Goal: Transaction & Acquisition: Purchase product/service

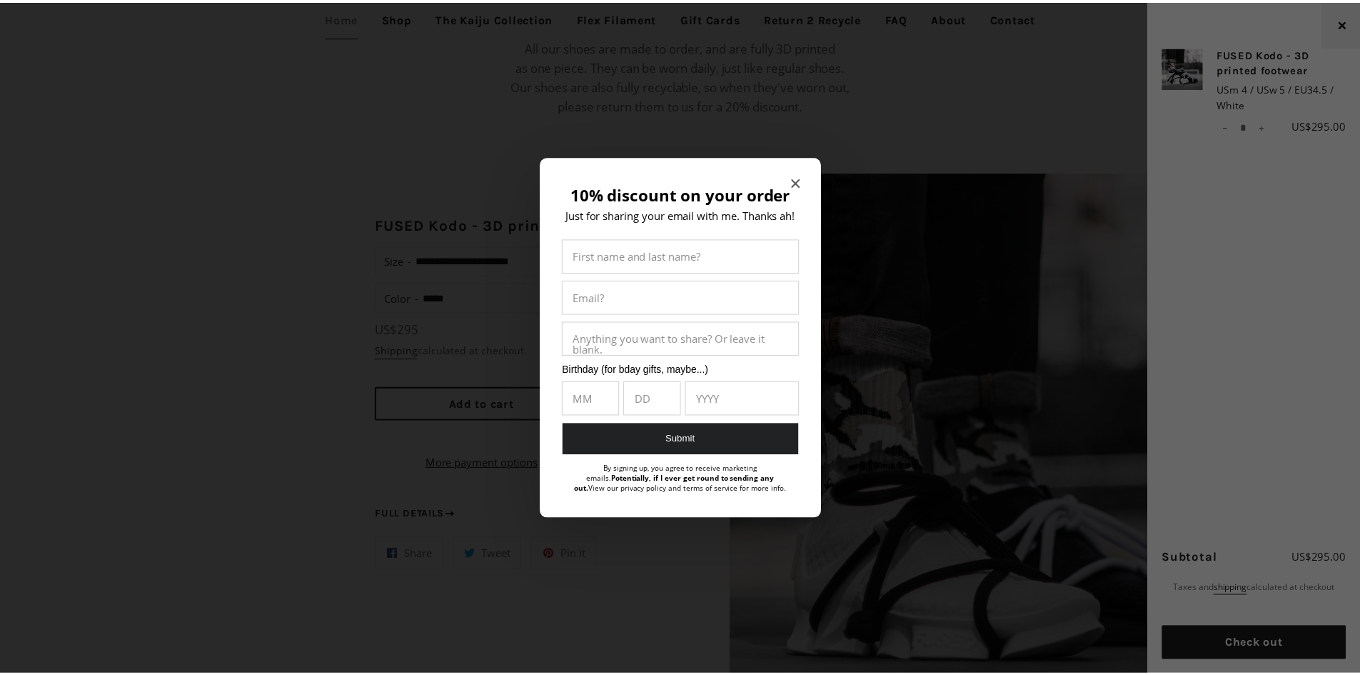
scroll to position [1070, 0]
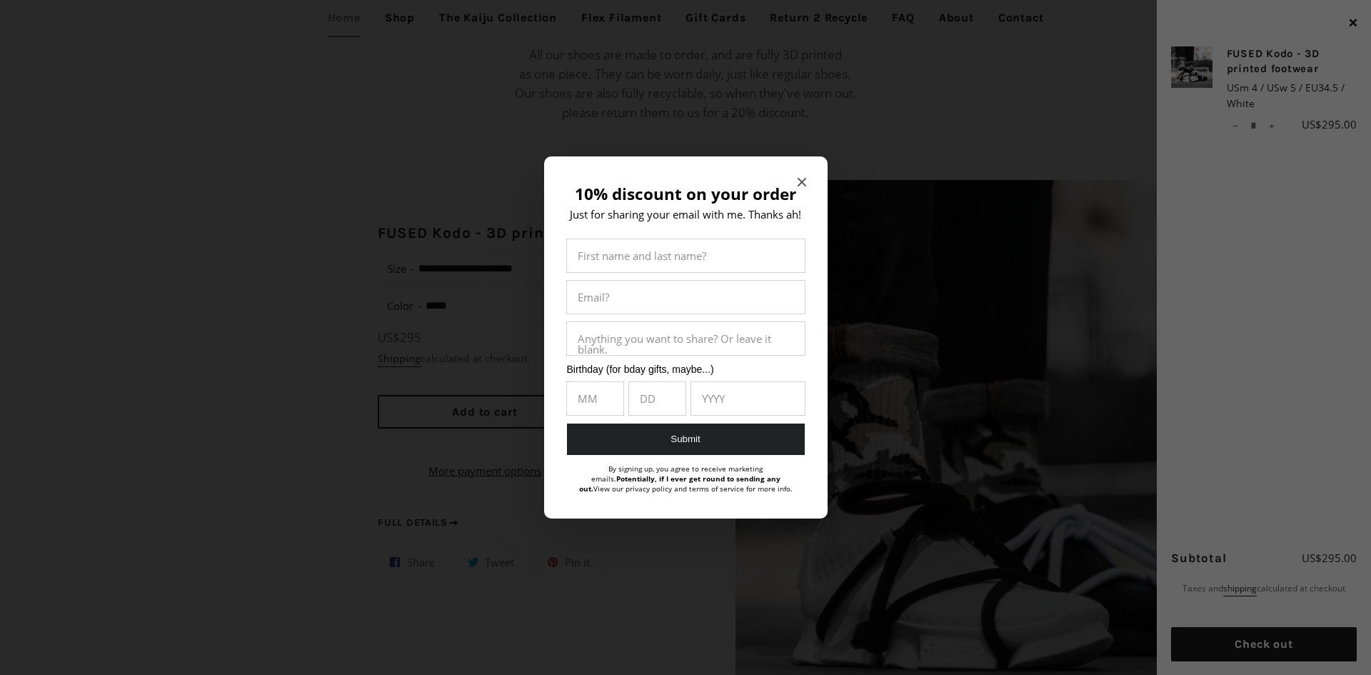
click at [803, 182] on icon "Close modal" at bounding box center [801, 182] width 9 height 9
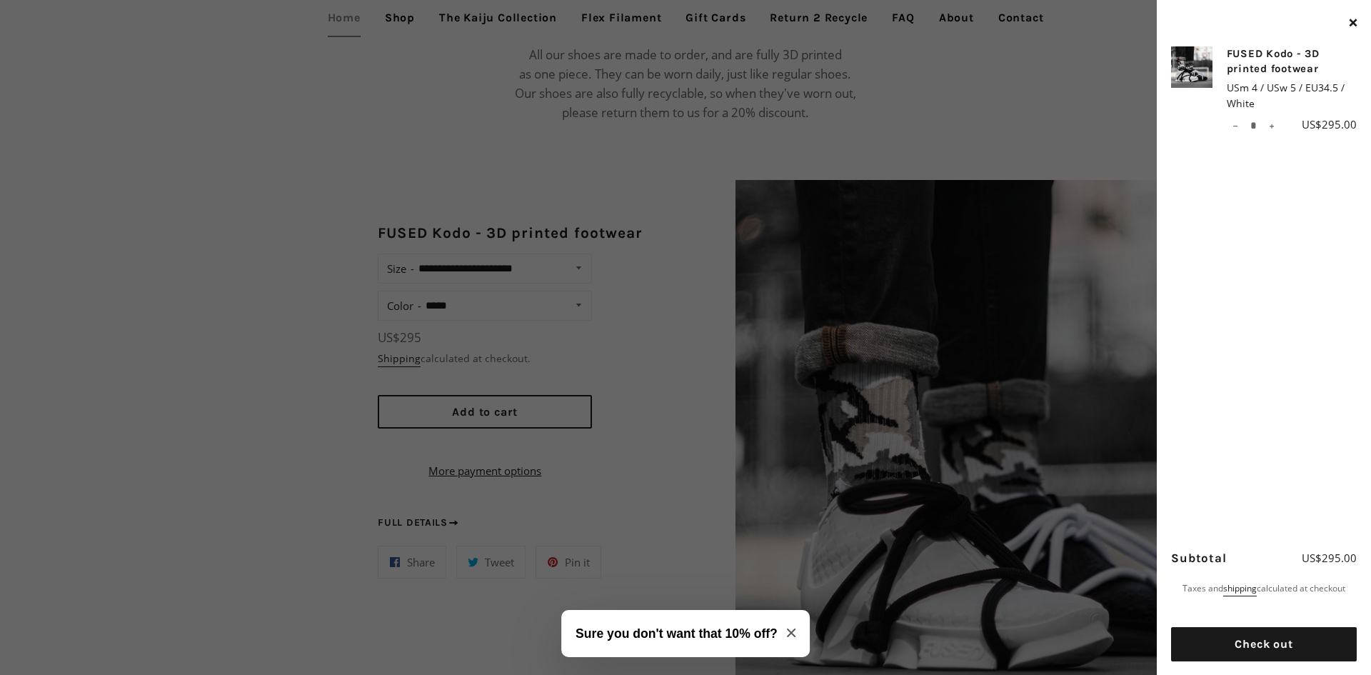
click at [790, 632] on icon "Close modal" at bounding box center [791, 632] width 9 height 9
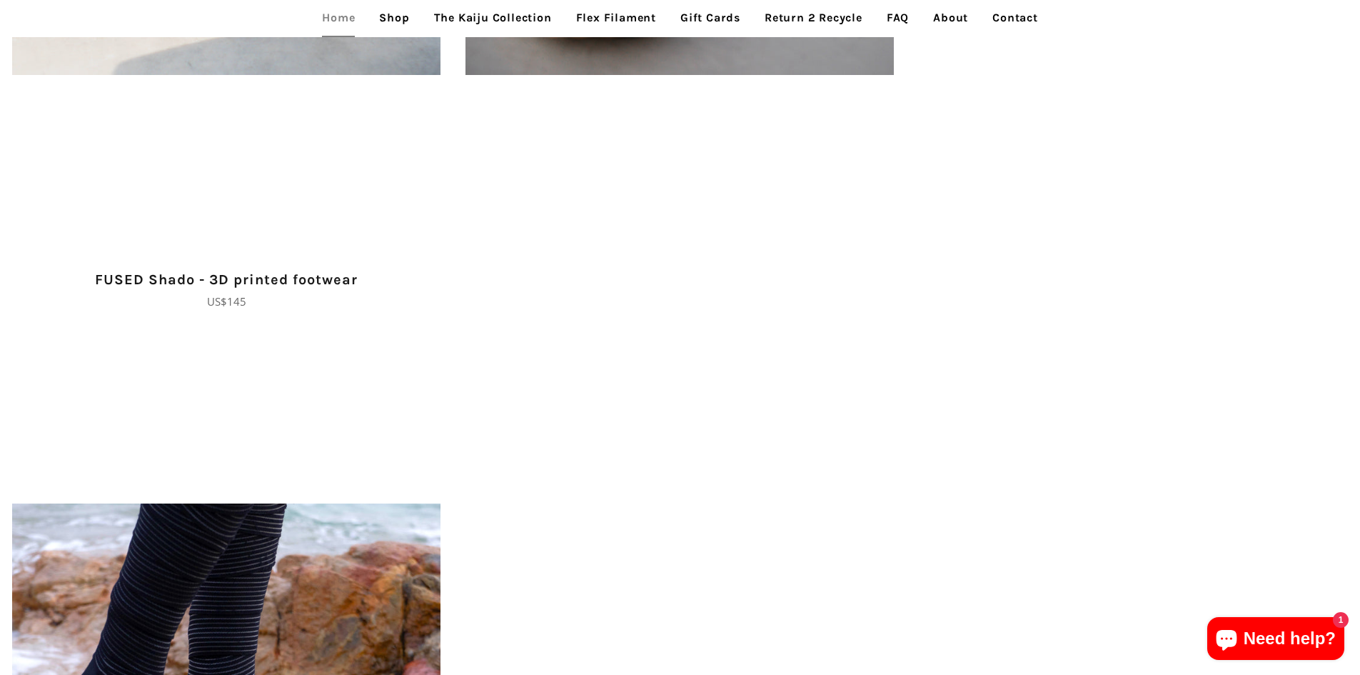
scroll to position [2499, 0]
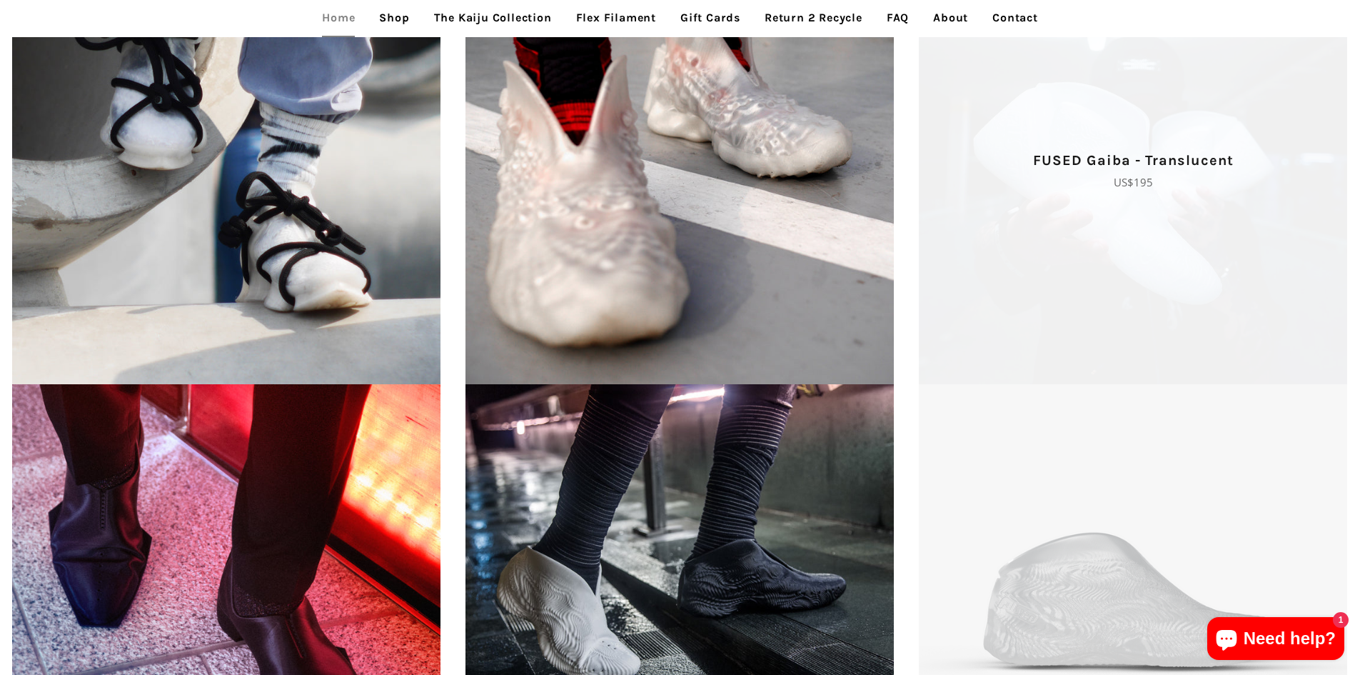
click at [976, 149] on p "FUSED Gaiba - Translucent" at bounding box center [1133, 160] width 403 height 23
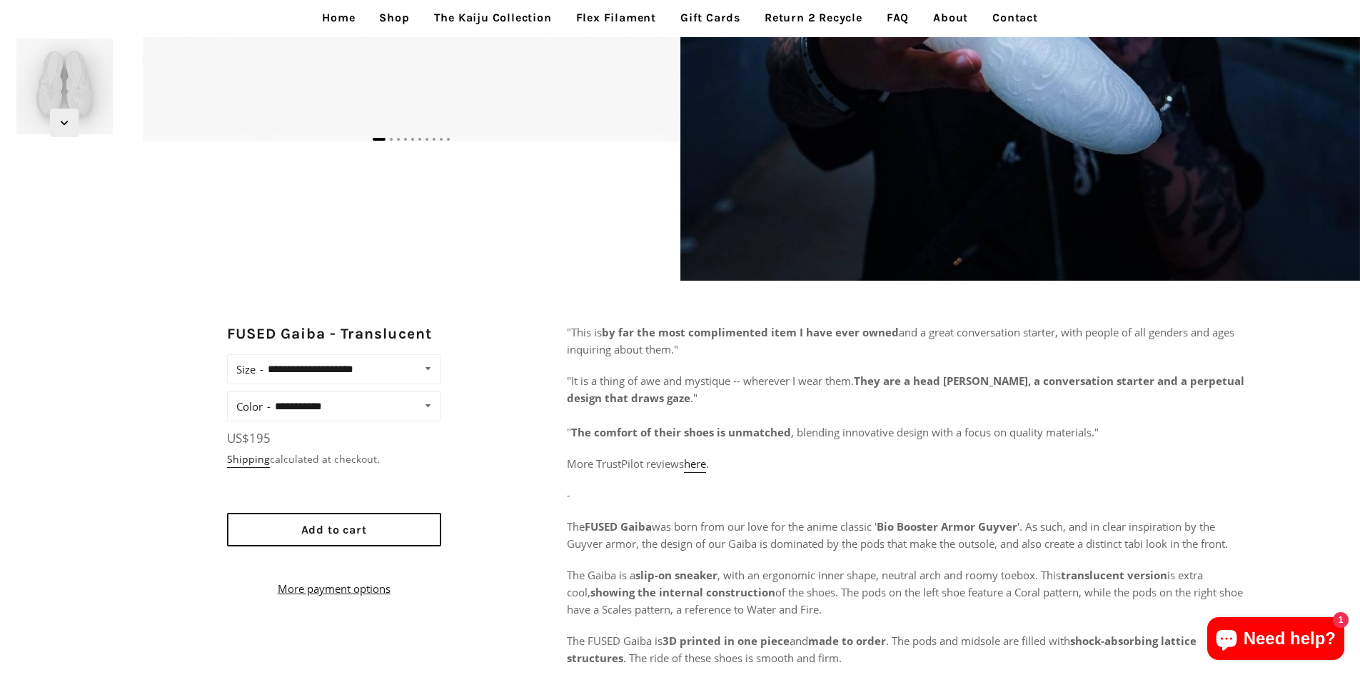
scroll to position [571, 0]
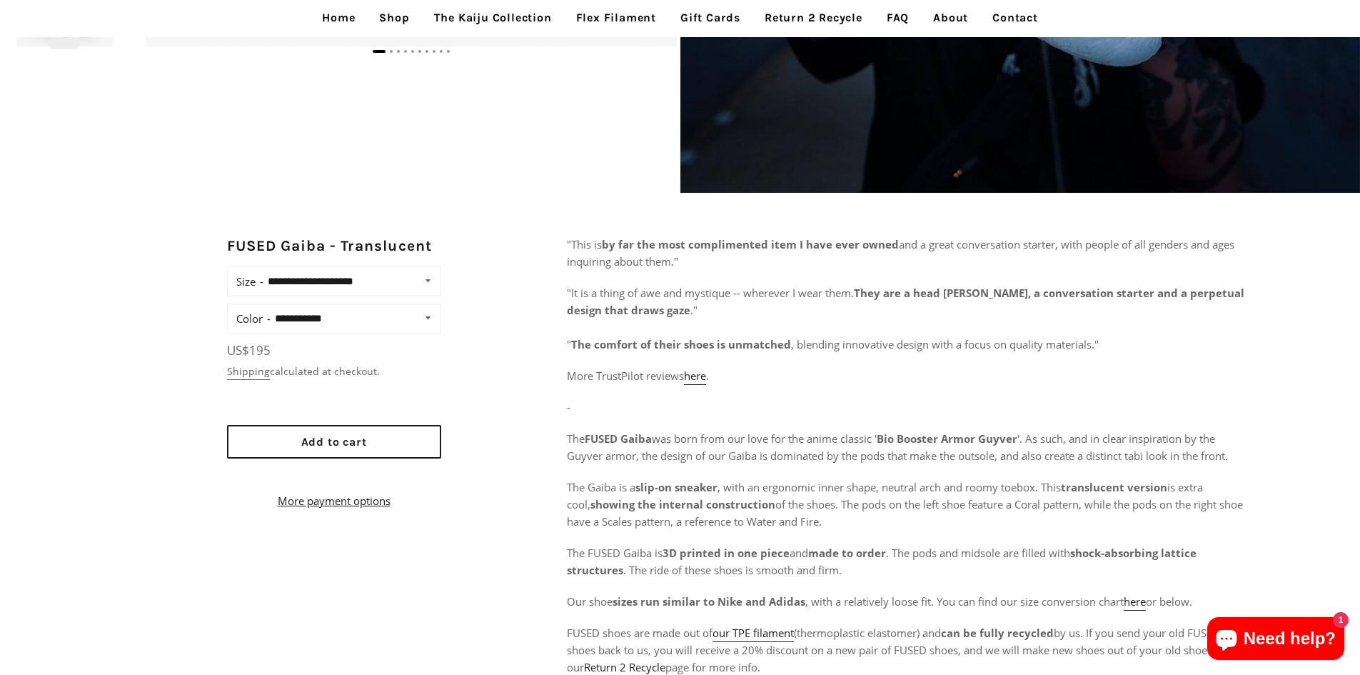
click at [259, 369] on link "Shipping" at bounding box center [248, 372] width 43 height 16
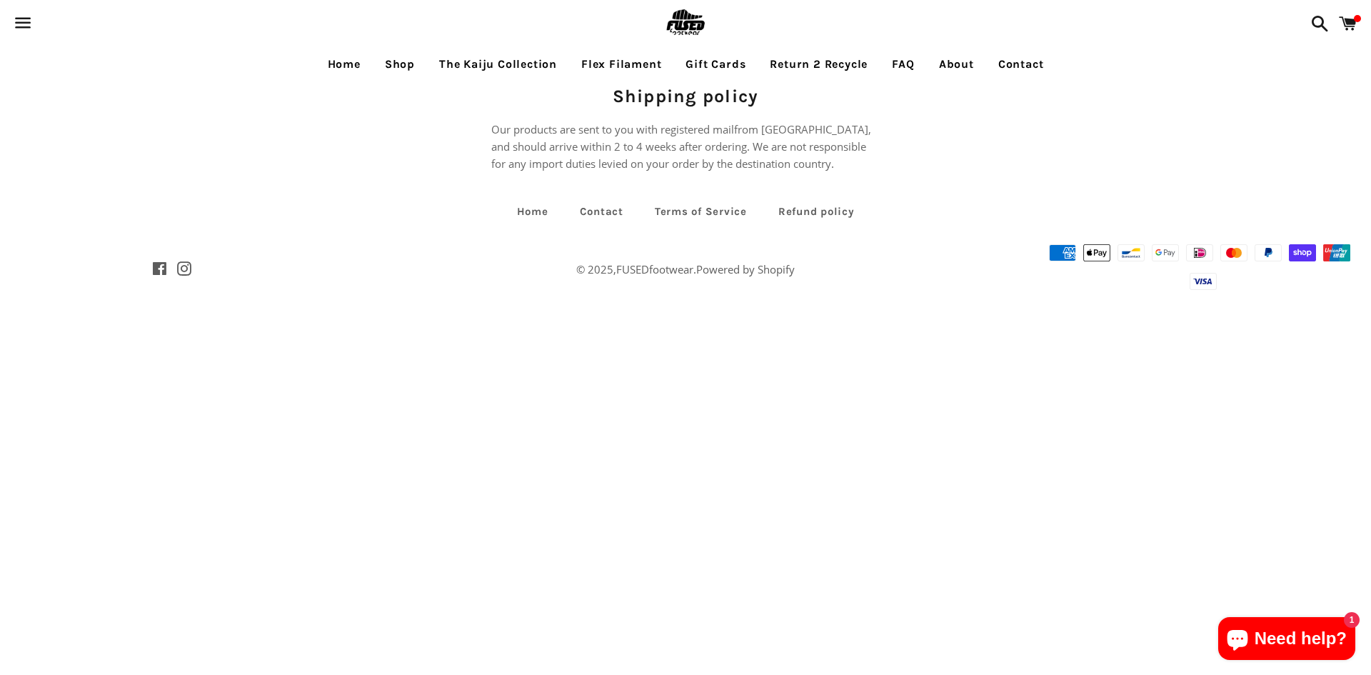
click at [956, 71] on link "About" at bounding box center [956, 64] width 56 height 36
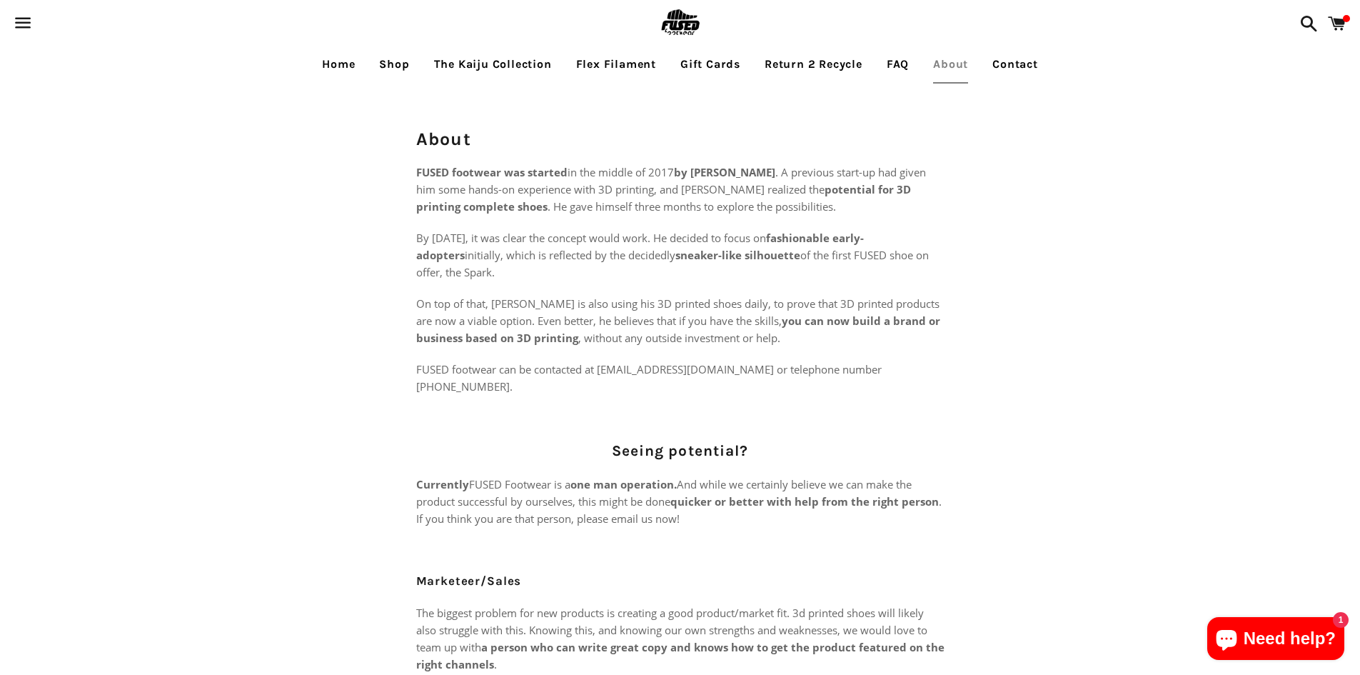
click at [1338, 617] on span "1" at bounding box center [1341, 620] width 16 height 16
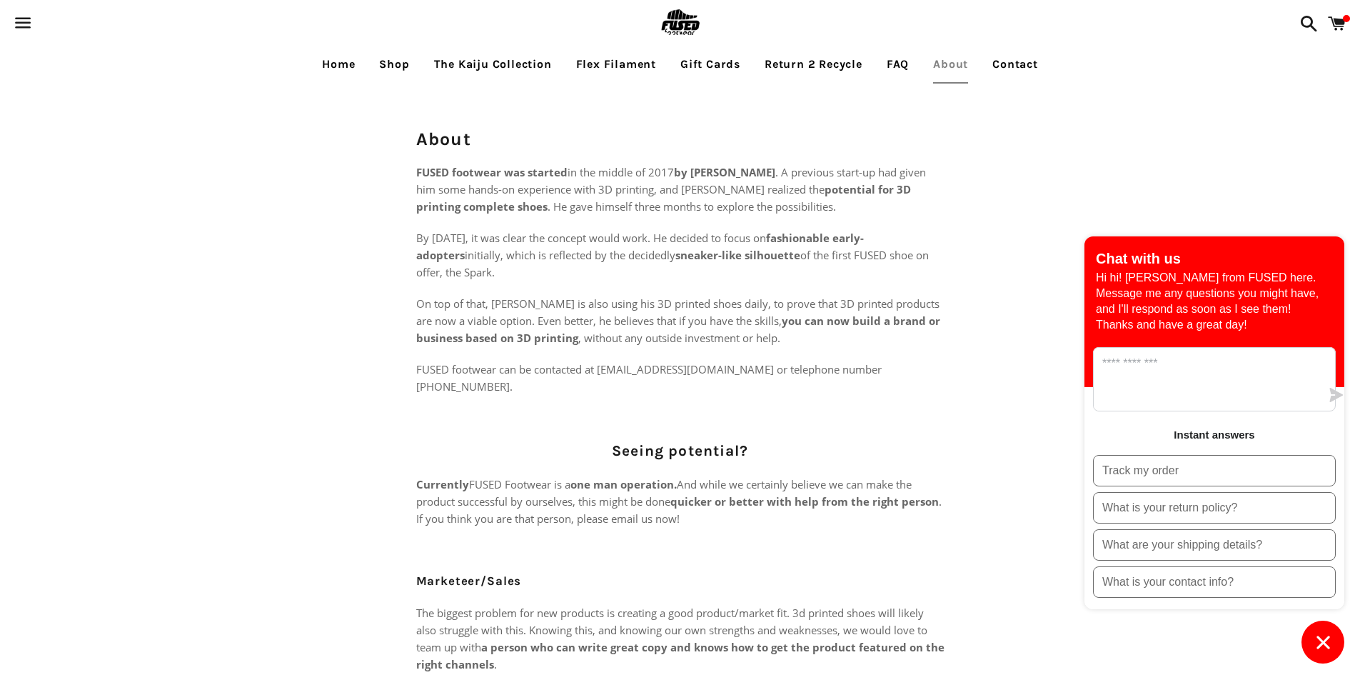
scroll to position [214, 0]
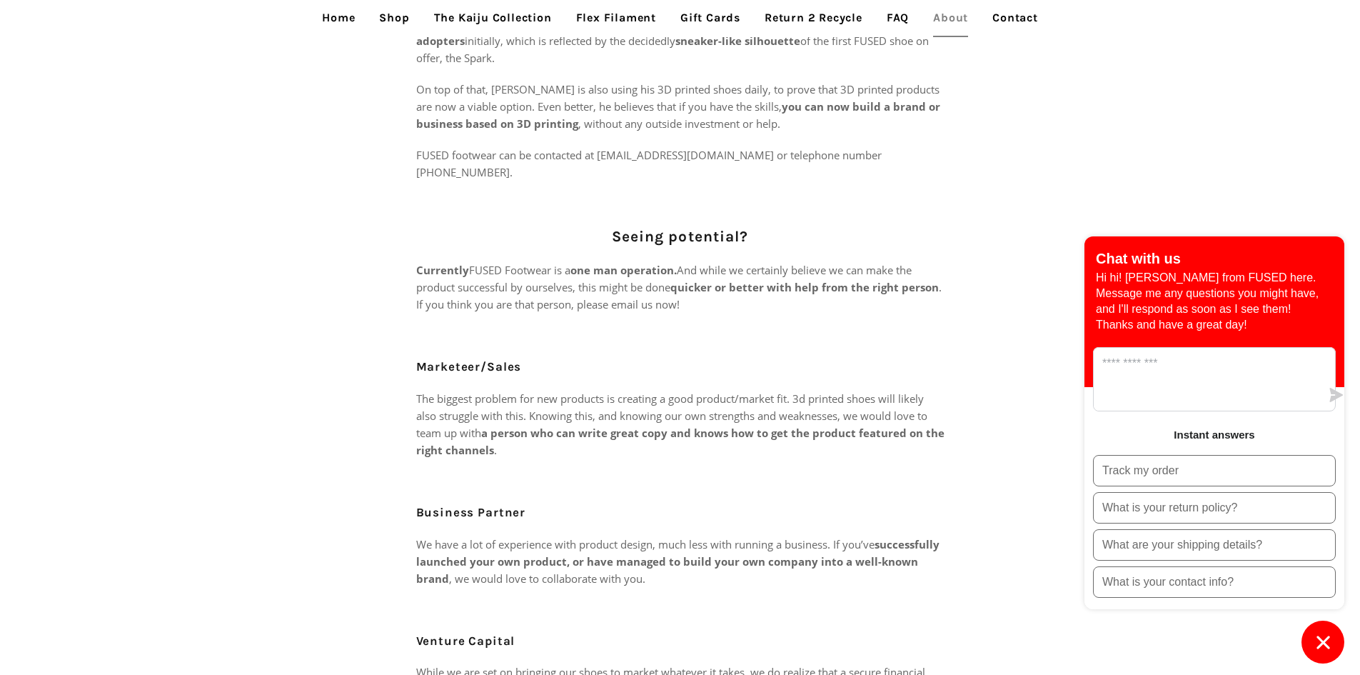
click at [1316, 628] on button "Chat window" at bounding box center [1323, 641] width 43 height 43
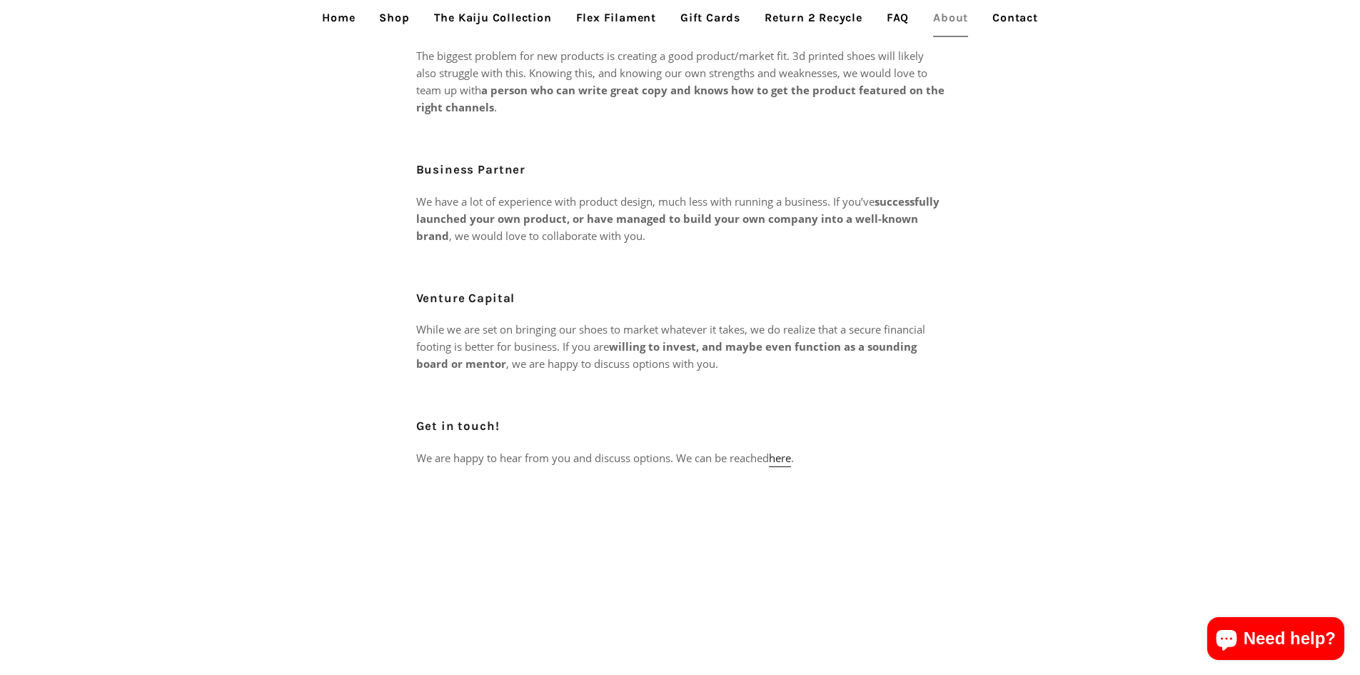
scroll to position [643, 0]
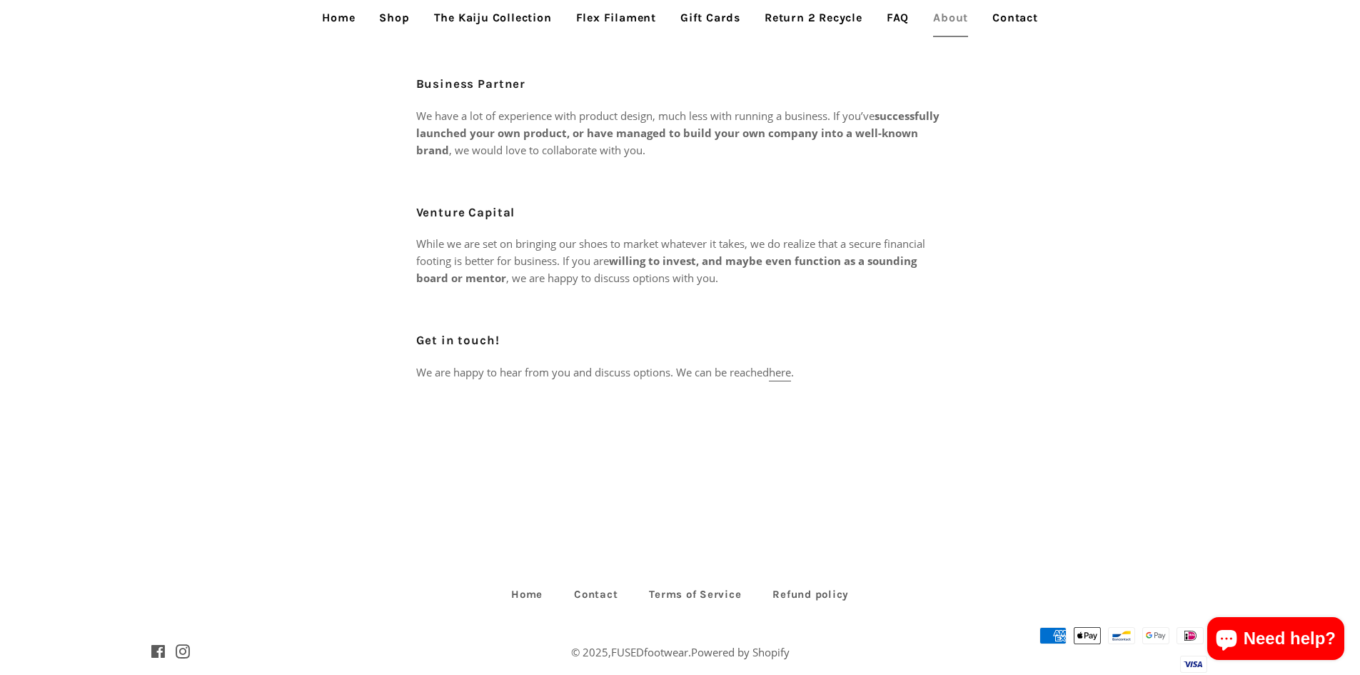
click at [784, 365] on link "here" at bounding box center [780, 373] width 22 height 16
